Goal: Check status: Check status

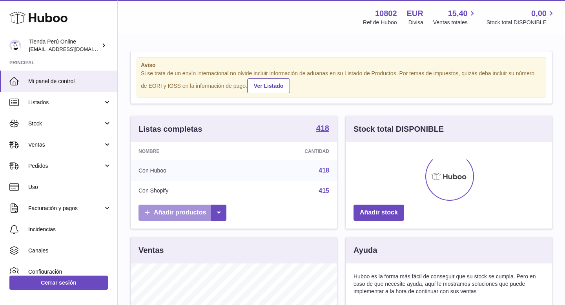
scroll to position [122, 206]
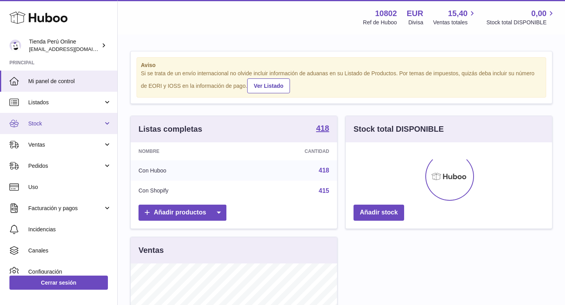
click at [58, 129] on link "Stock" at bounding box center [58, 123] width 117 height 21
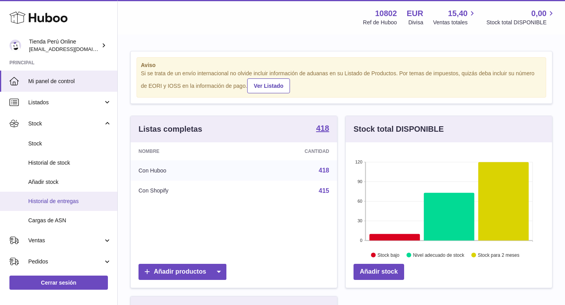
click at [72, 201] on span "Historial de entregas" at bounding box center [69, 201] width 83 height 7
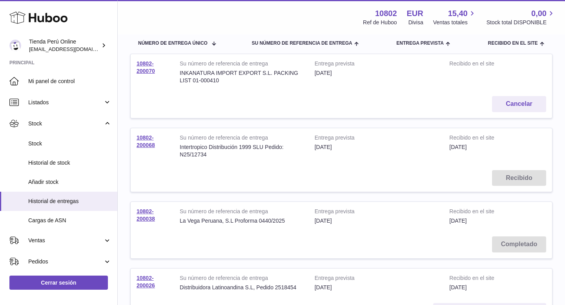
scroll to position [91, 0]
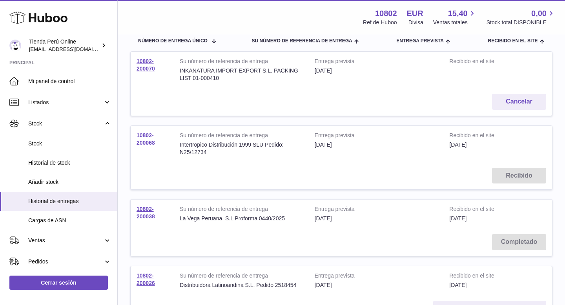
click at [145, 140] on link "10802-200068" at bounding box center [145, 139] width 18 height 14
